Goal: Ask a question

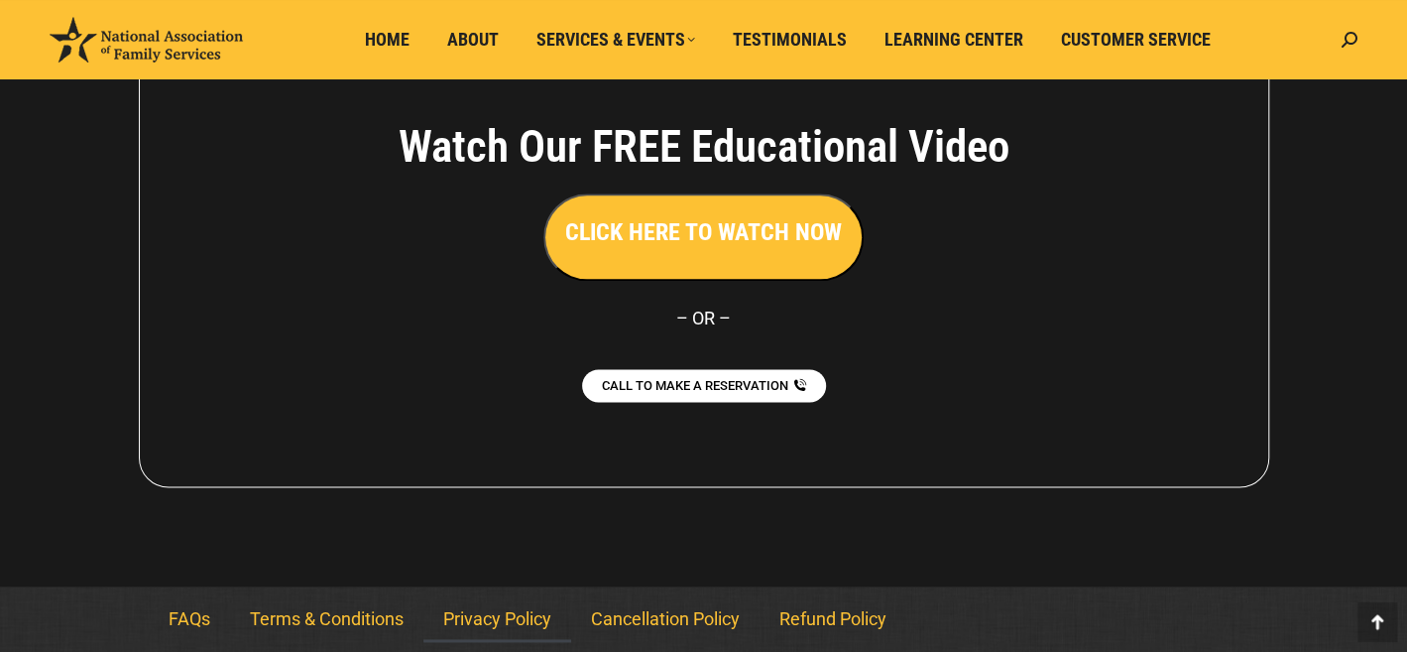
scroll to position [5347, 0]
click at [1373, 619] on icon at bounding box center [1378, 622] width 12 height 15
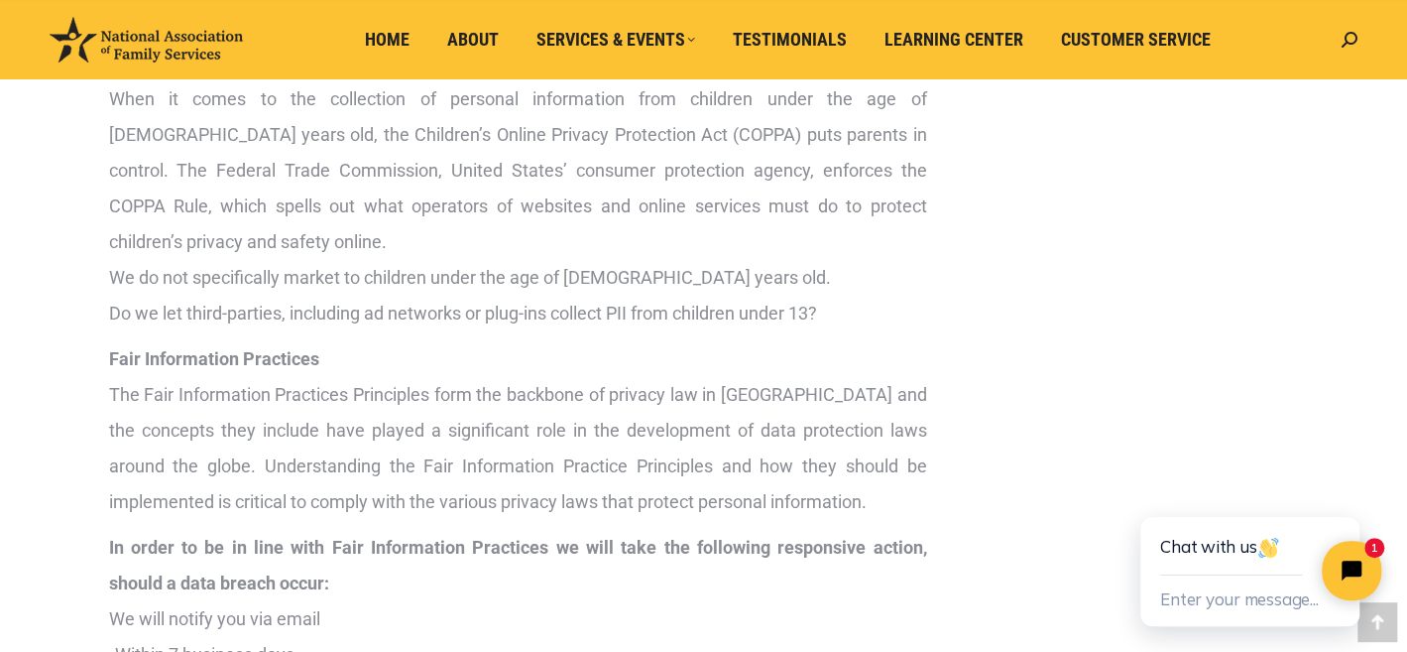
scroll to position [4364, 0]
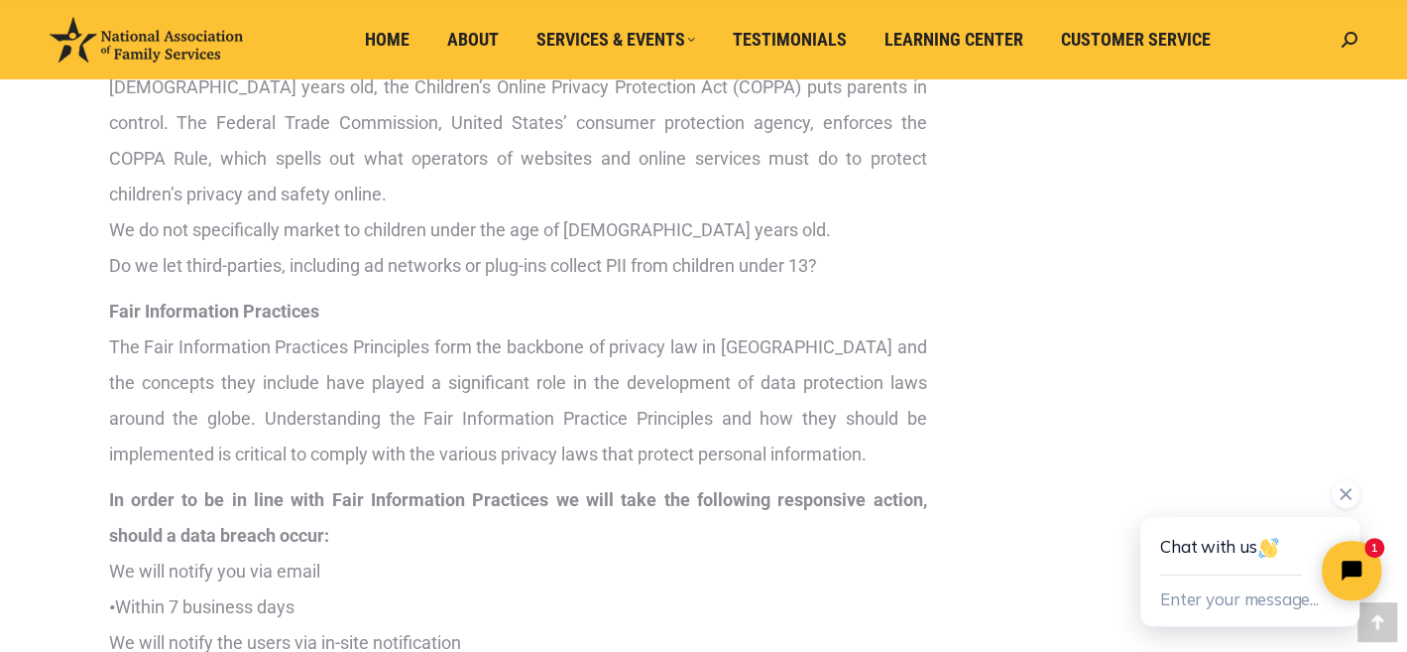
click at [1177, 548] on div "Chat with us" at bounding box center [1250, 546] width 180 height 59
click at [1346, 563] on icon "Close chat widget" at bounding box center [1352, 570] width 22 height 22
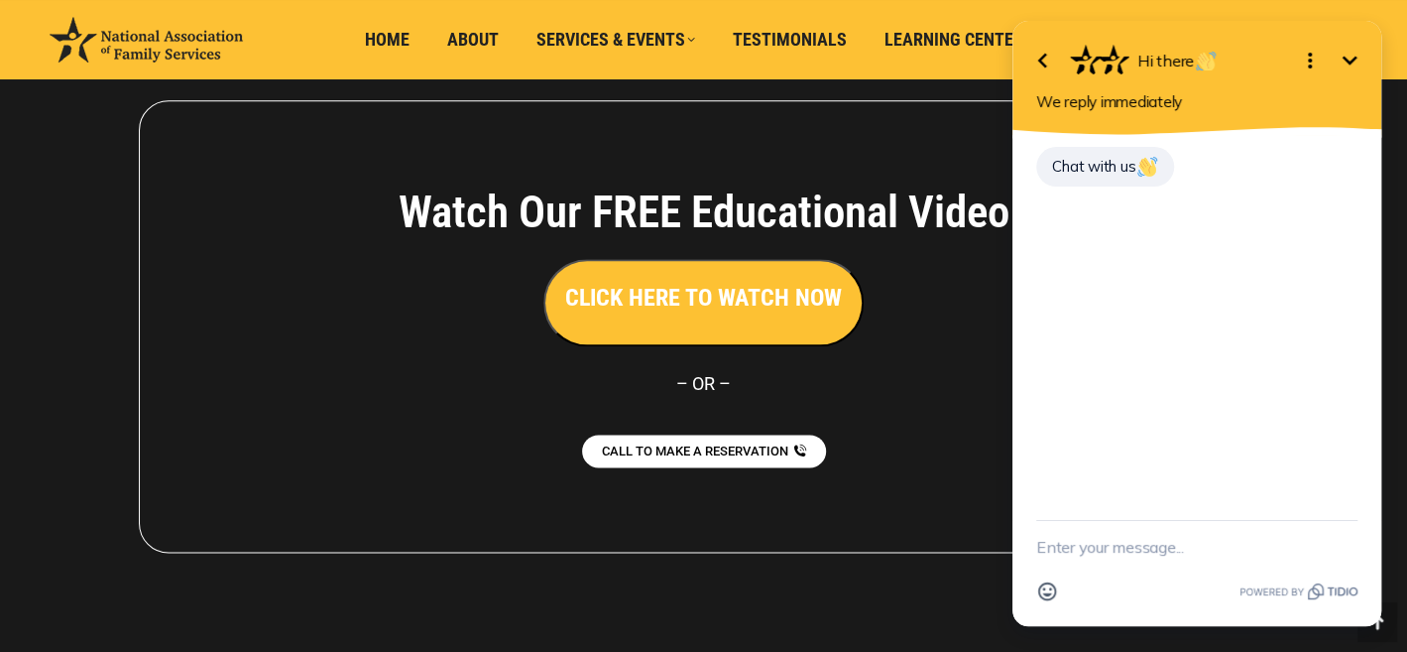
scroll to position [5347, 0]
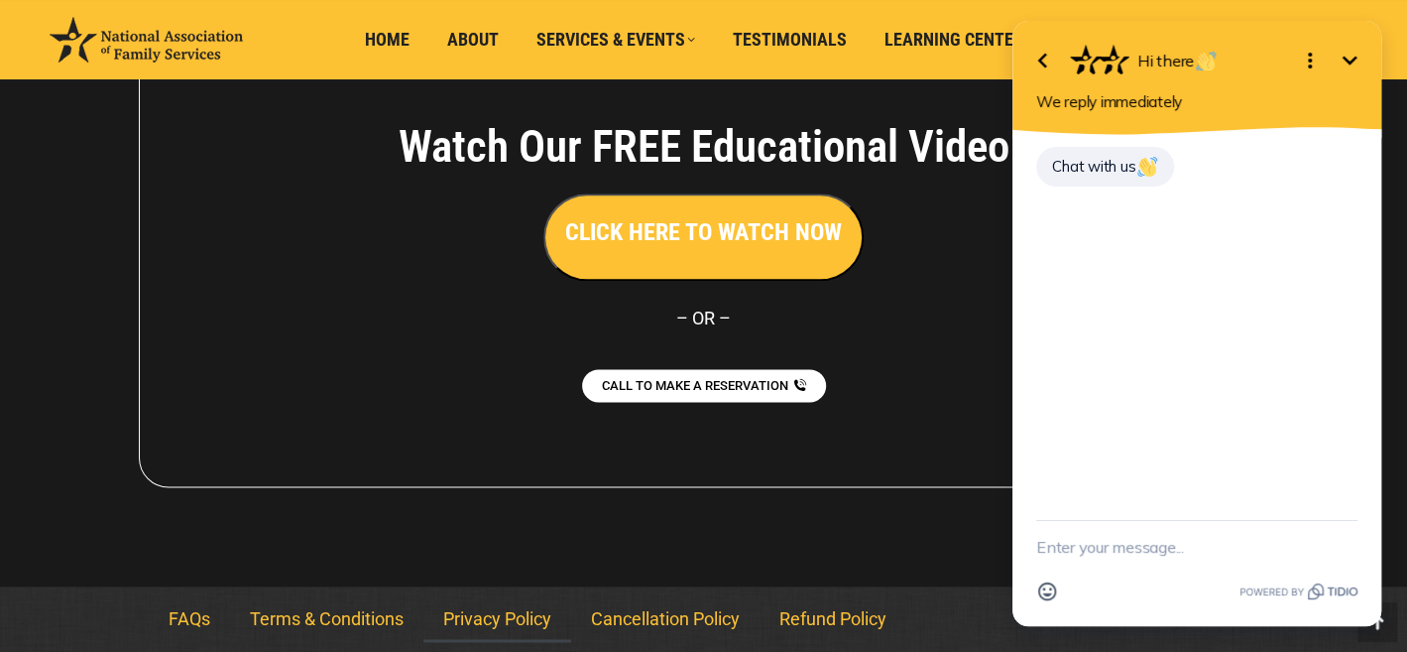
click at [1343, 53] on icon "Minimize" at bounding box center [1350, 61] width 24 height 24
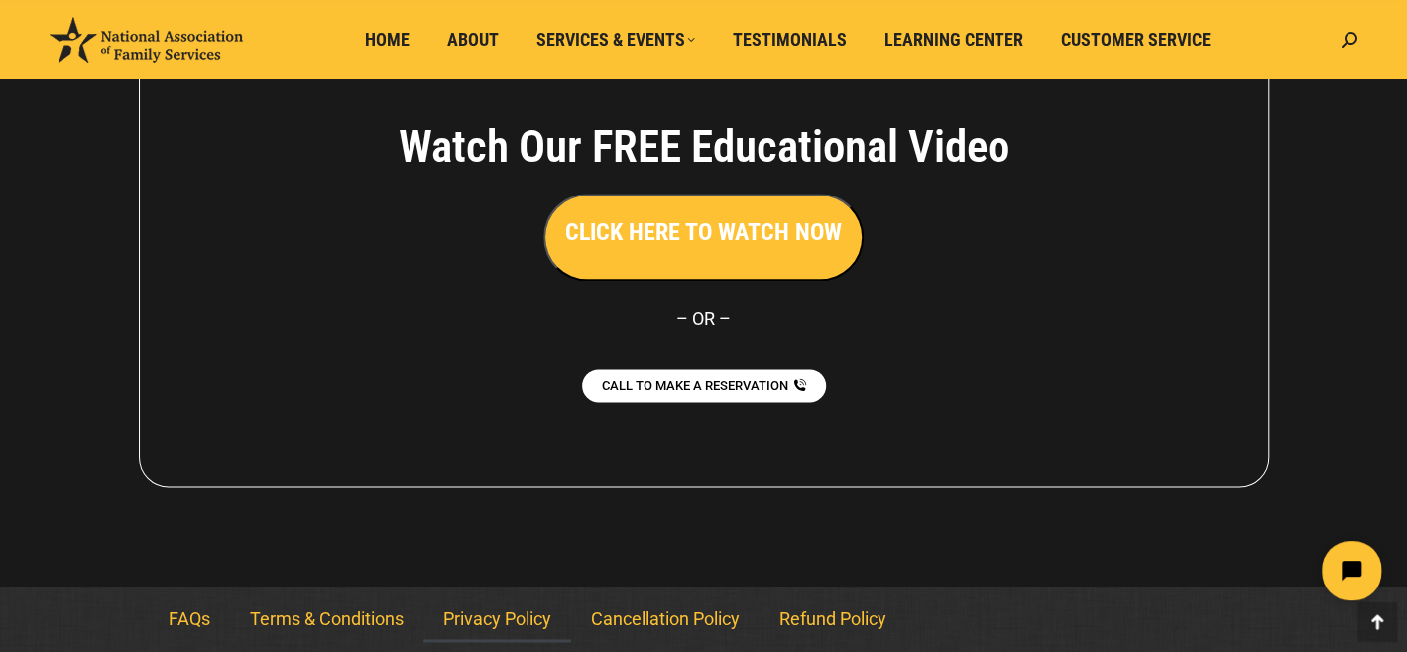
click at [1343, 53] on div "Search: Go!" at bounding box center [1345, 39] width 26 height 79
click at [393, 34] on span "Home" at bounding box center [387, 40] width 45 height 22
click at [397, 32] on span "Home" at bounding box center [387, 40] width 45 height 22
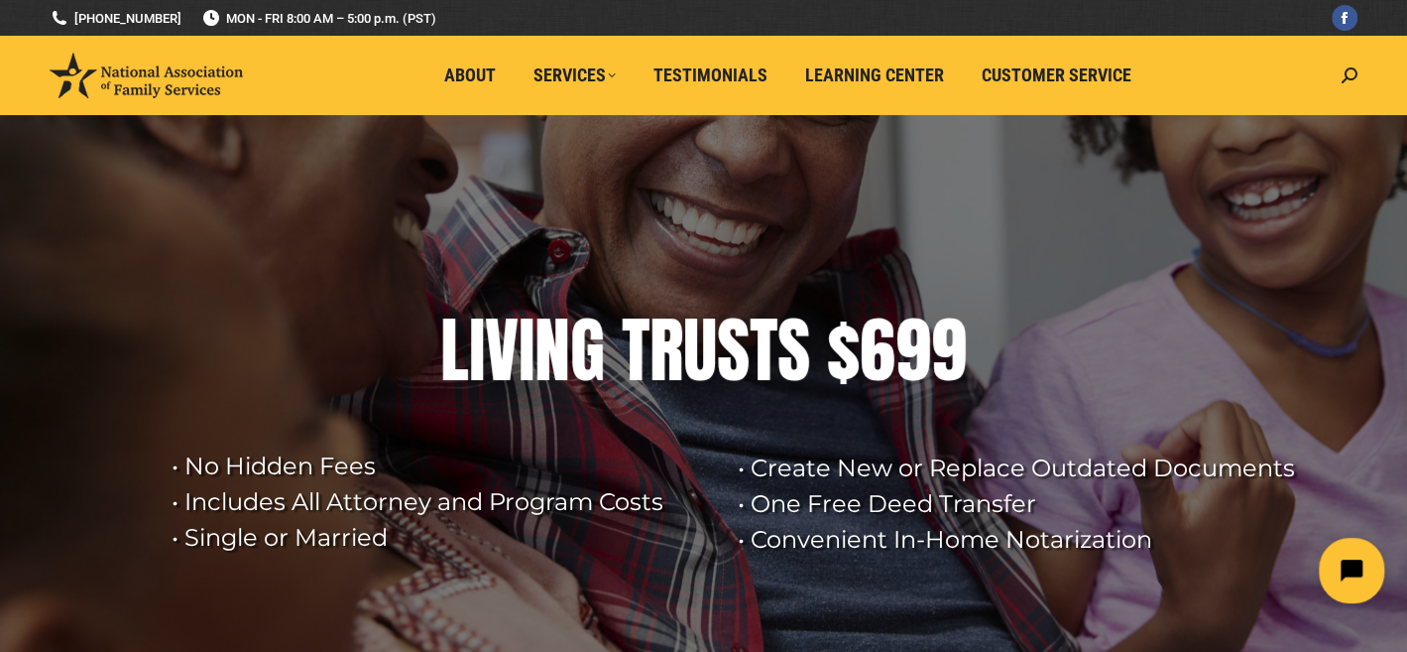
click at [1349, 571] on icon "Open chat widget" at bounding box center [1363, 570] width 31 height 31
